Goal: Transaction & Acquisition: Download file/media

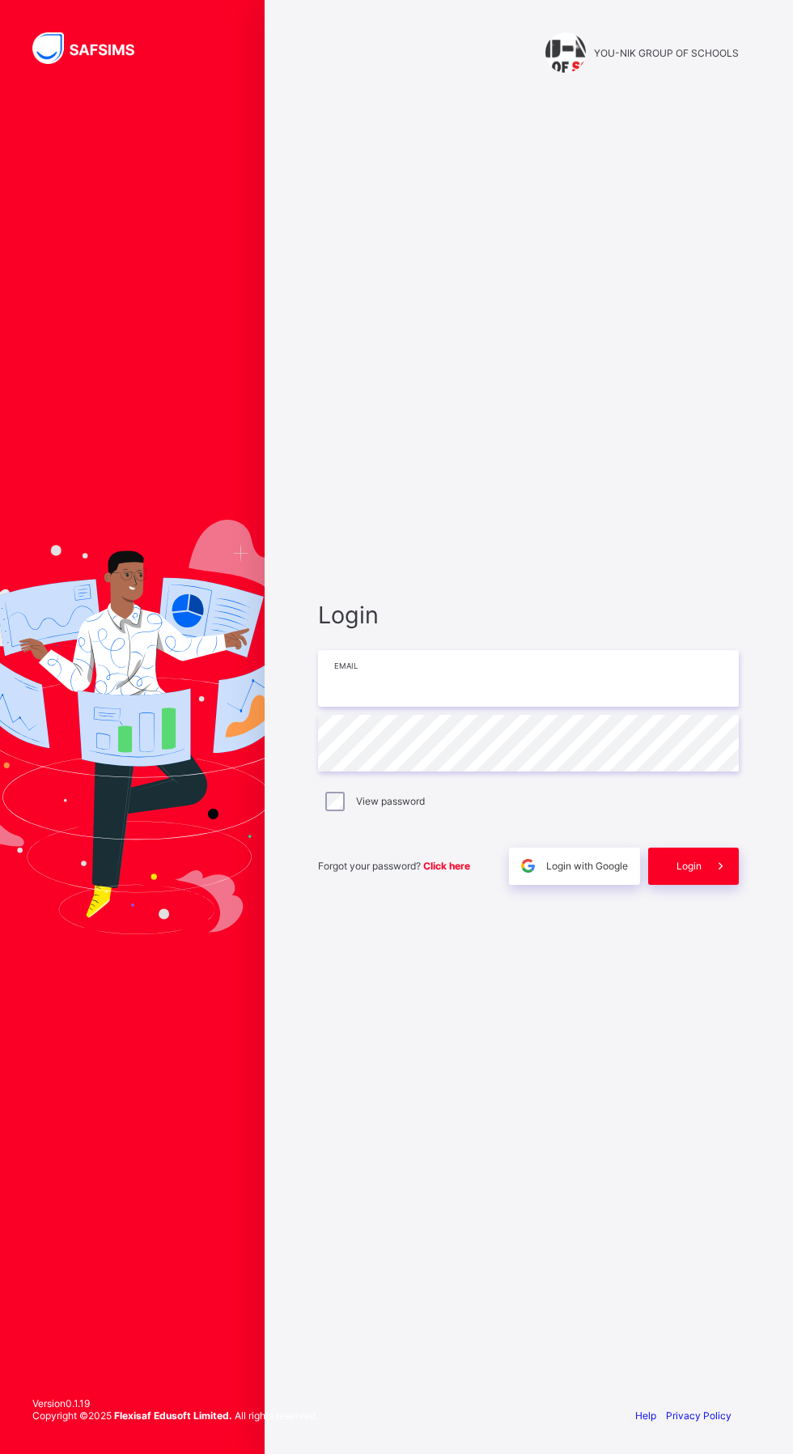
type input "**********"
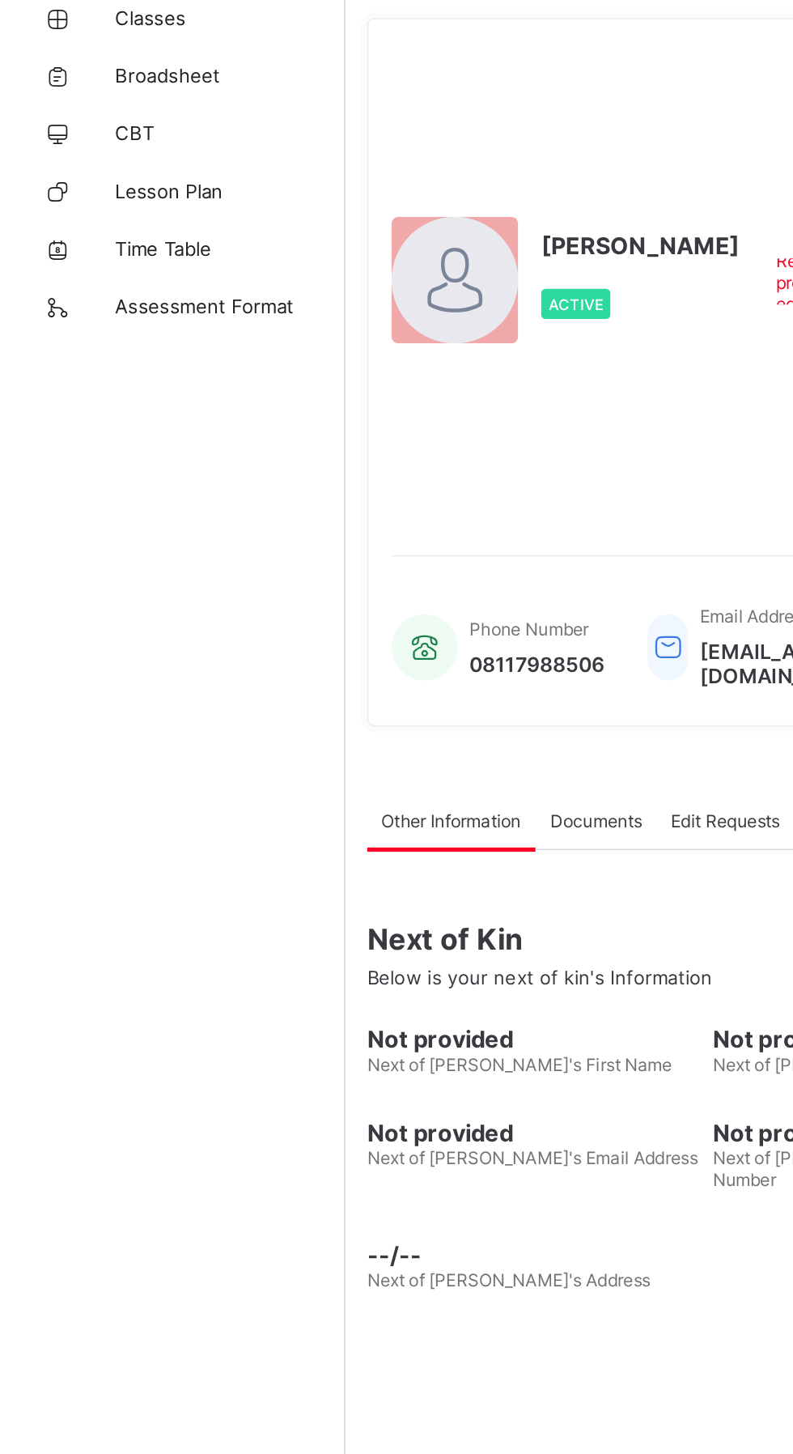
click at [110, 128] on span "Broadsheet" at bounding box center [130, 129] width 130 height 13
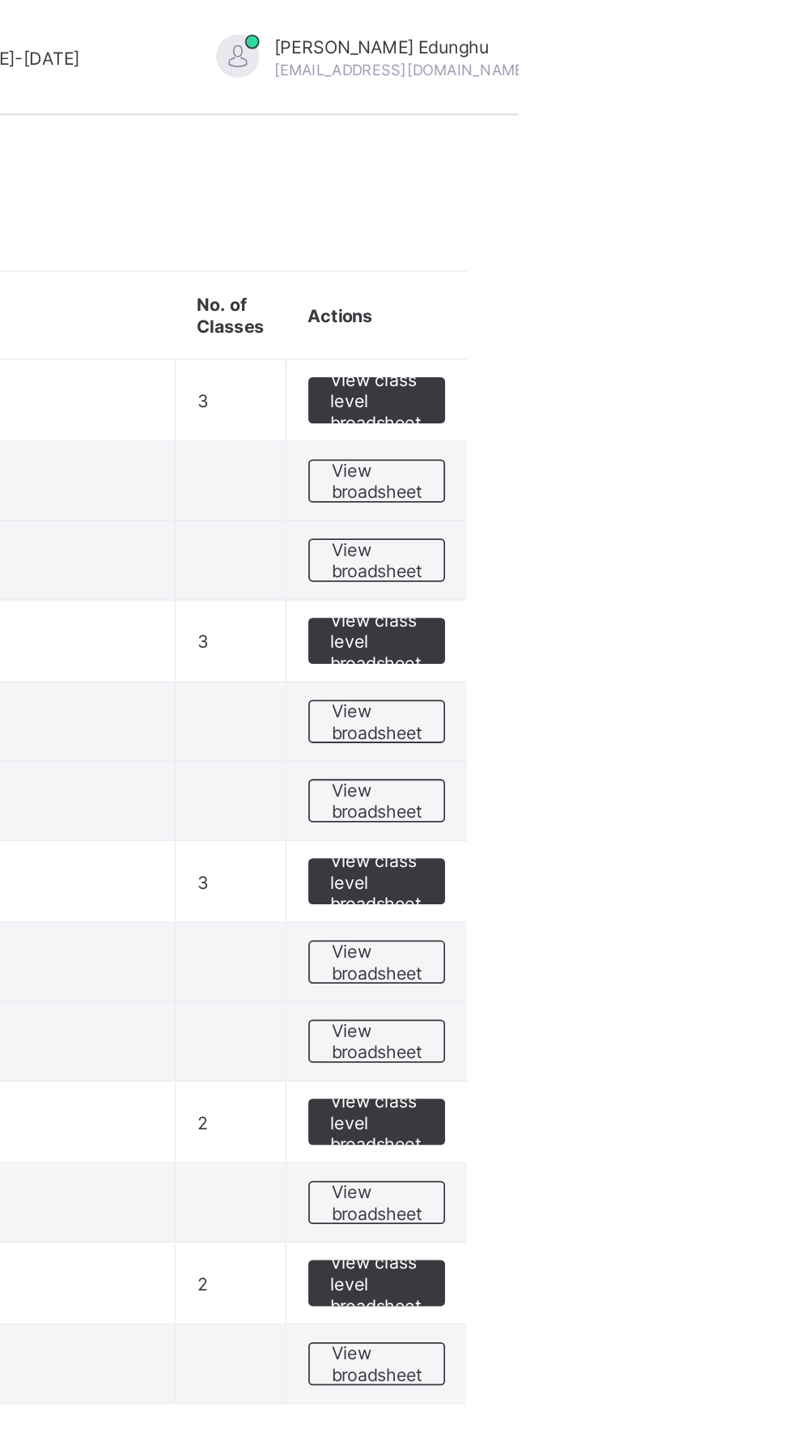
click at [746, 276] on div "View broadsheet" at bounding box center [713, 270] width 77 height 24
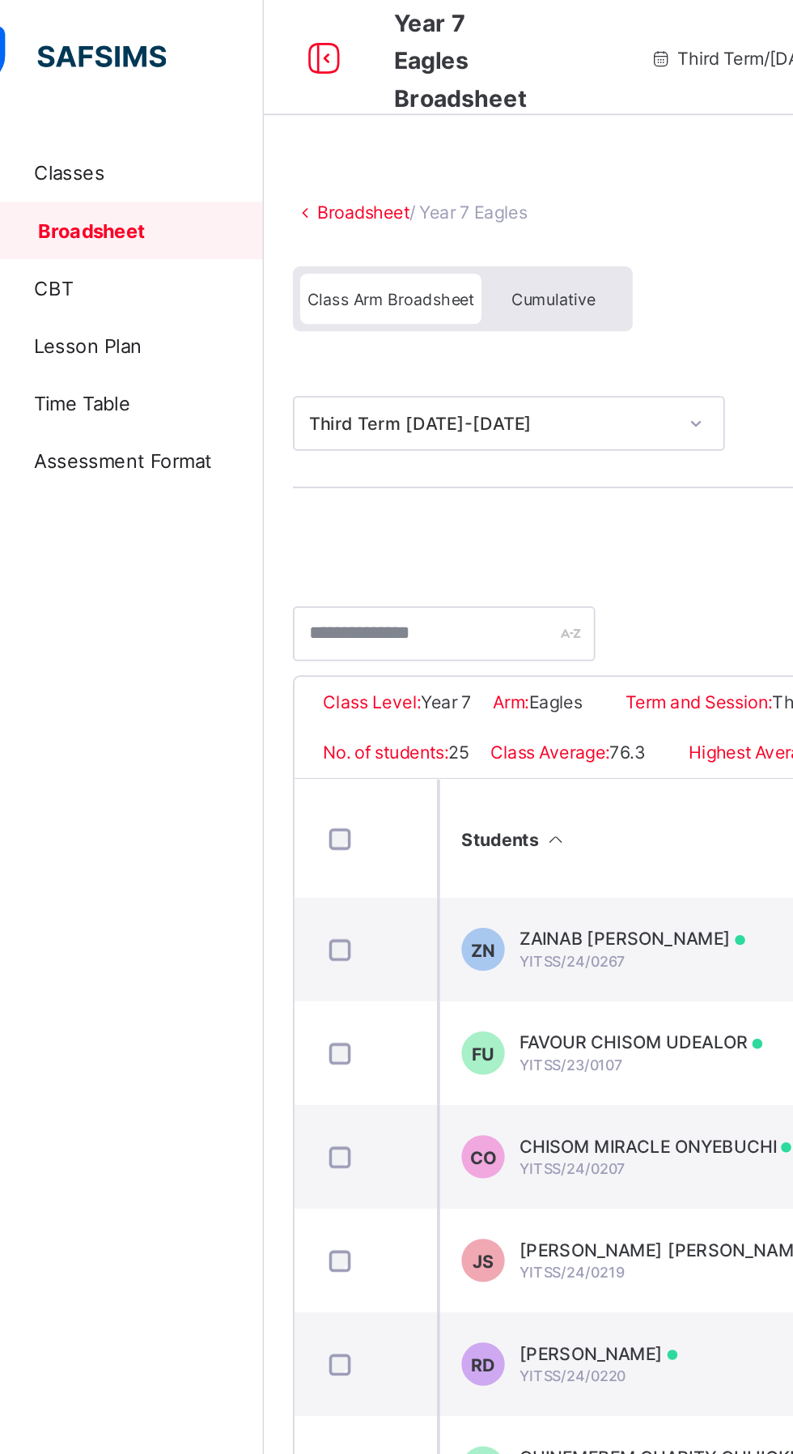
click at [243, 122] on link "Broadsheet" at bounding box center [250, 119] width 52 height 12
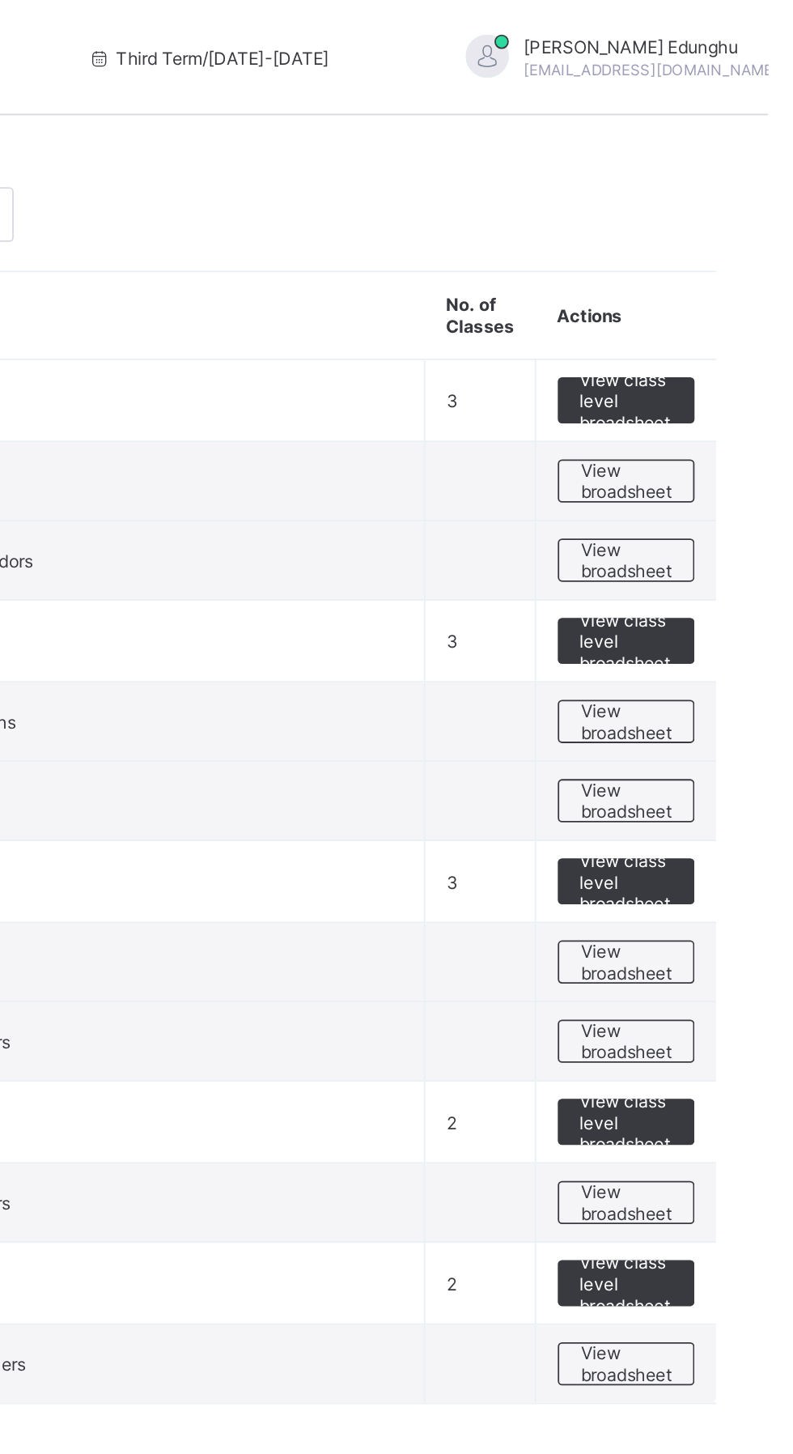
click at [733, 317] on span "View broadsheet" at bounding box center [713, 315] width 51 height 24
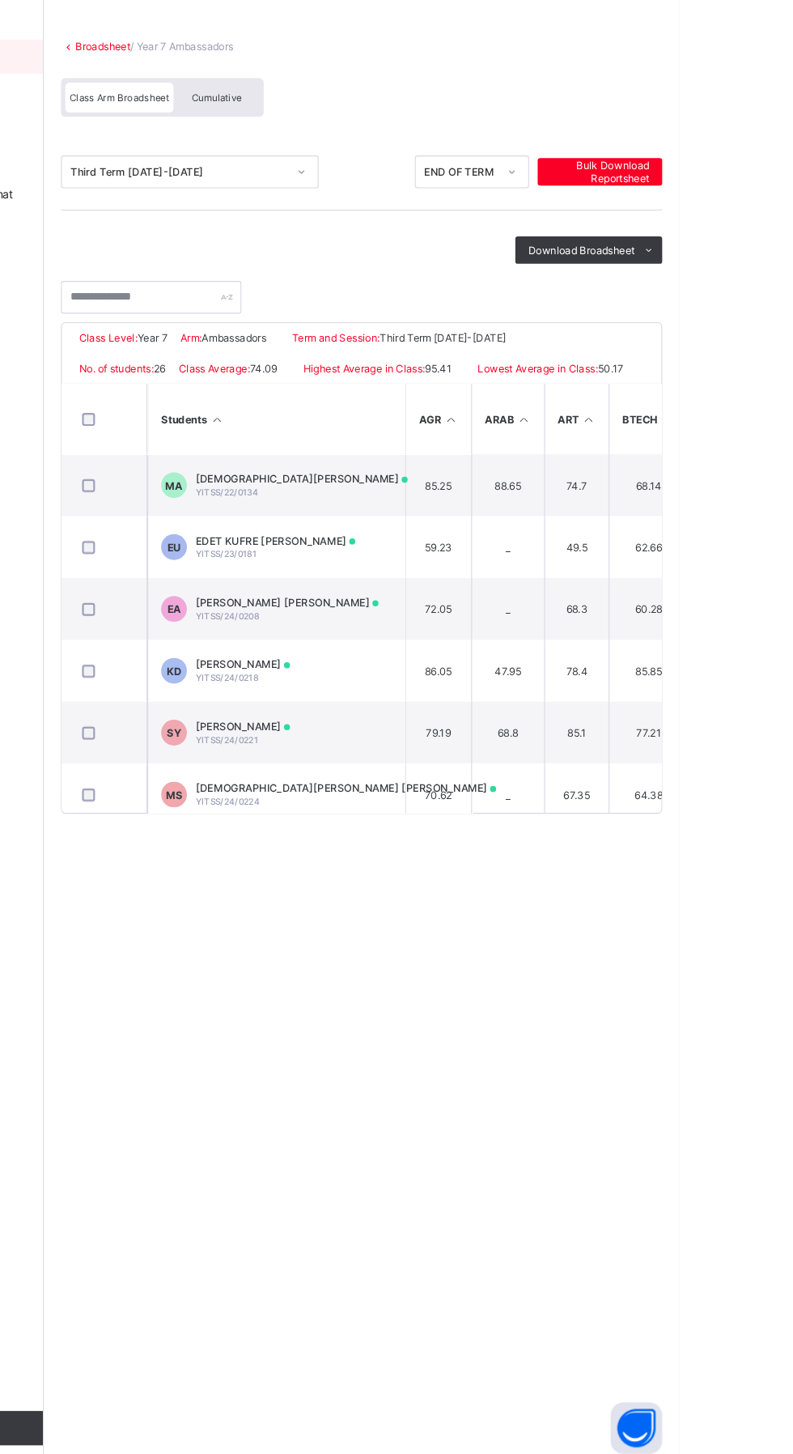
click at [750, 313] on span "Download Broadsheet" at bounding box center [701, 312] width 100 height 12
click at [694, 311] on span "Download Broadsheet" at bounding box center [701, 312] width 100 height 12
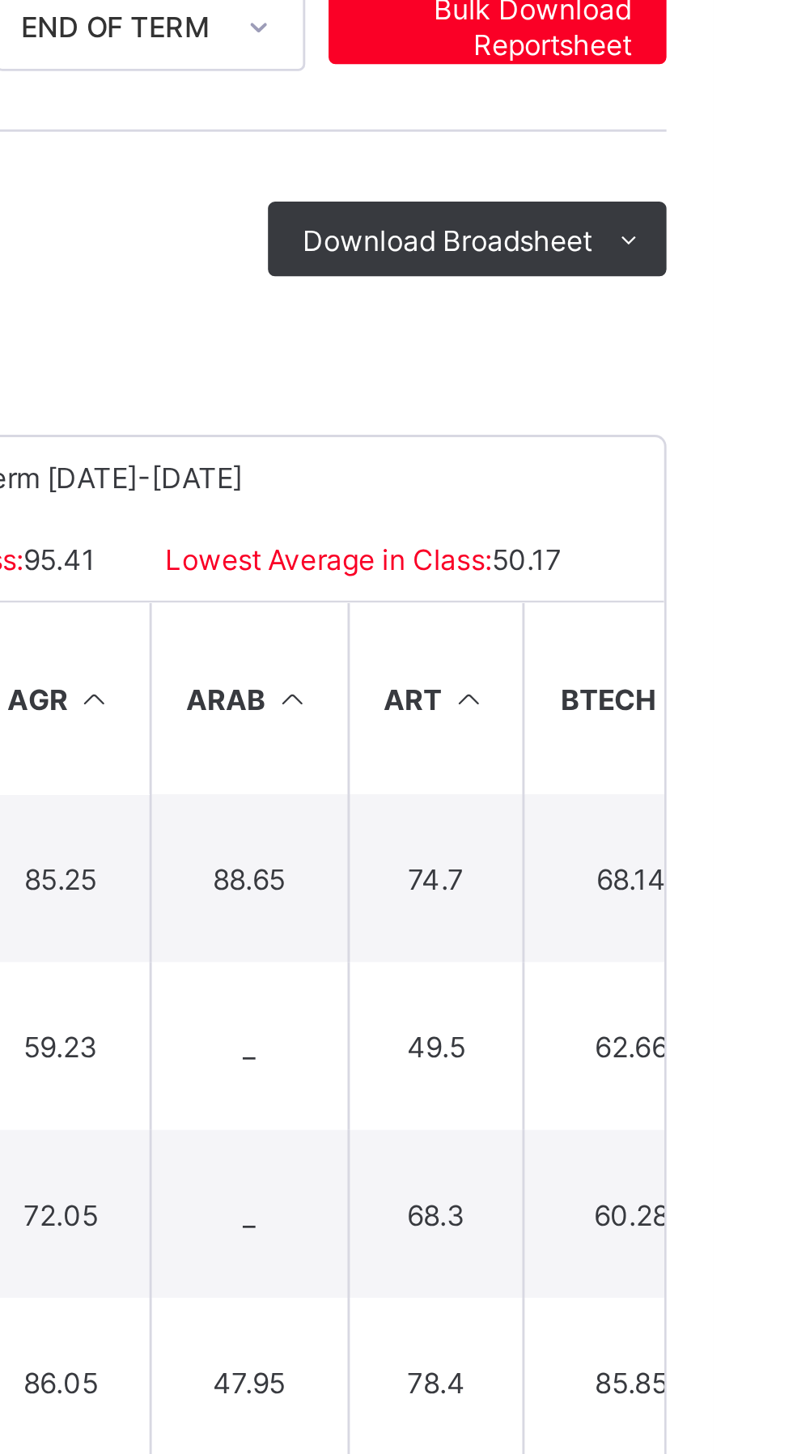
click at [0, 0] on li "PDF" at bounding box center [0, 0] width 0 height 0
